Goal: Information Seeking & Learning: Learn about a topic

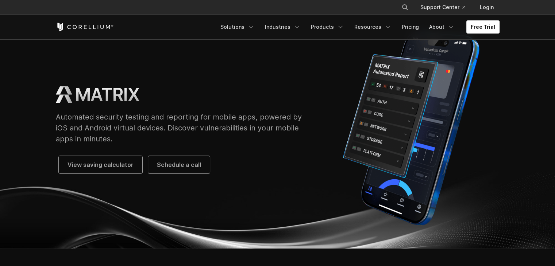
scroll to position [19, 0]
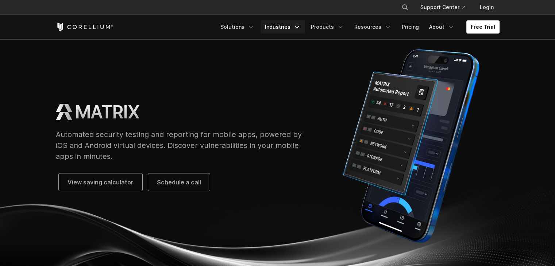
click at [300, 22] on link "Industries" at bounding box center [282, 26] width 45 height 13
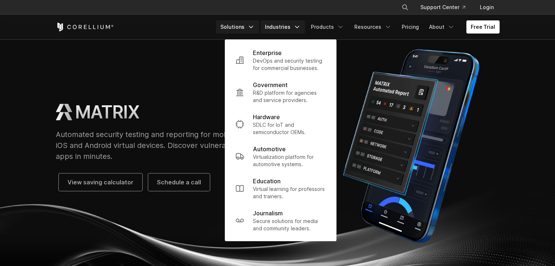
click at [253, 27] on icon "Navigation Menu" at bounding box center [250, 26] width 7 height 7
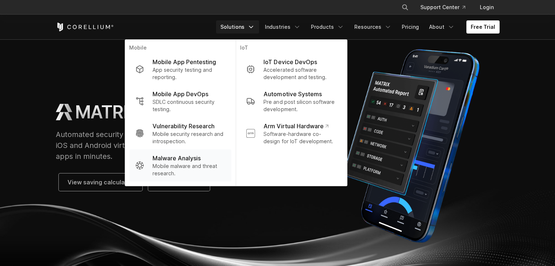
click at [192, 167] on p "Mobile malware and threat research." at bounding box center [189, 170] width 73 height 15
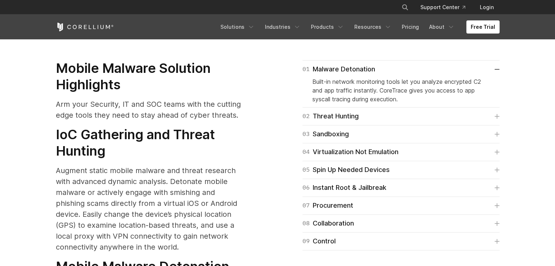
scroll to position [890, 0]
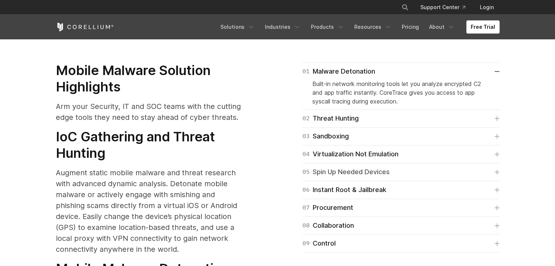
click at [353, 167] on div "05 Spin Up Needed Devices" at bounding box center [345, 172] width 87 height 10
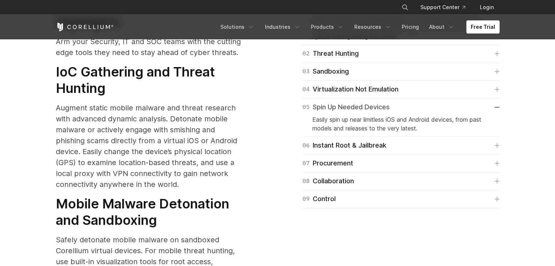
scroll to position [956, 0]
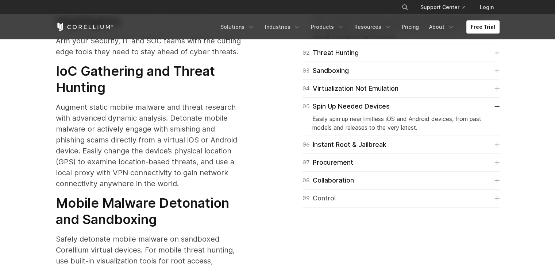
click at [348, 193] on link "09 Control" at bounding box center [400, 198] width 197 height 10
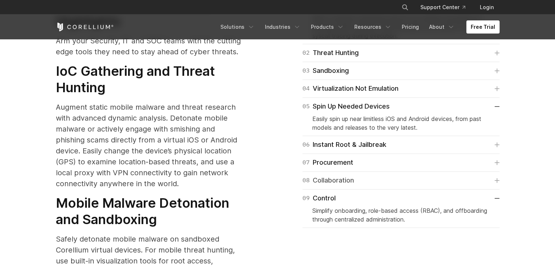
click at [354, 175] on div "08 Collaboration" at bounding box center [327, 180] width 51 height 10
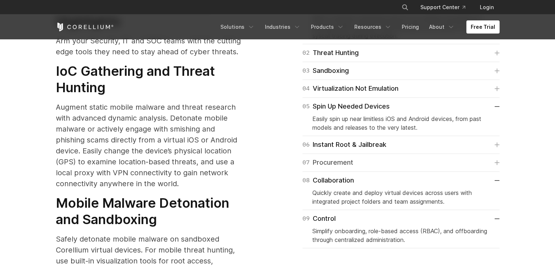
click at [356, 158] on link "07 Procurement" at bounding box center [400, 163] width 197 height 10
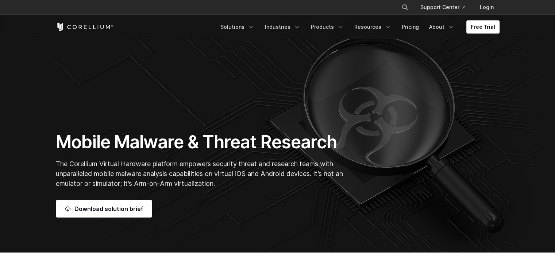
scroll to position [0, 0]
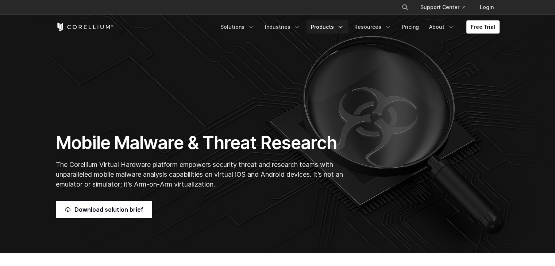
click at [324, 25] on link "Products" at bounding box center [327, 26] width 42 height 13
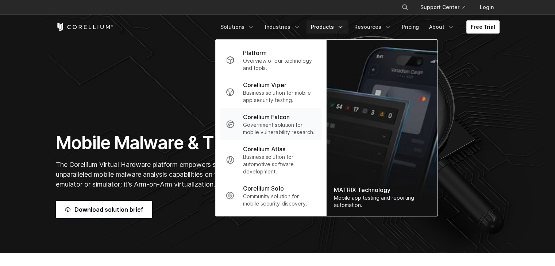
click at [296, 120] on div "Corellium Falcon" at bounding box center [279, 117] width 73 height 9
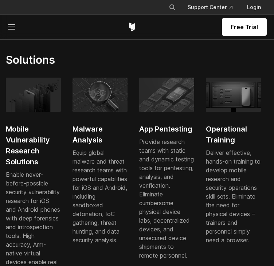
scroll to position [637, 0]
